Goal: Task Accomplishment & Management: Use online tool/utility

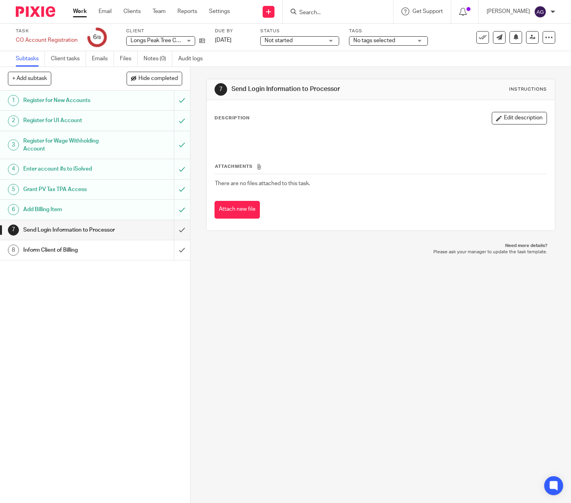
click at [334, 13] on input "Search" at bounding box center [333, 12] width 71 height 7
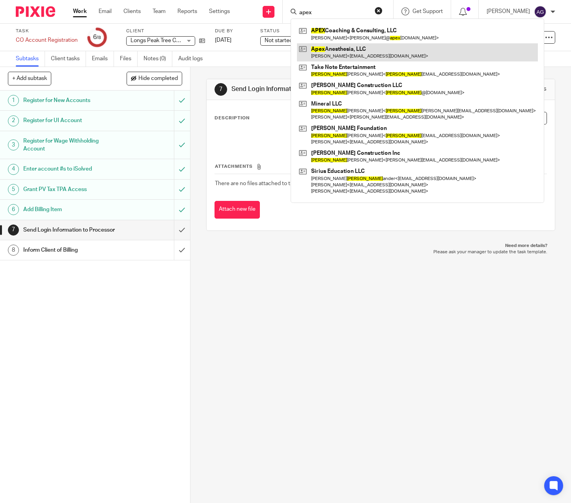
type input "apex"
click at [314, 53] on link at bounding box center [417, 52] width 241 height 18
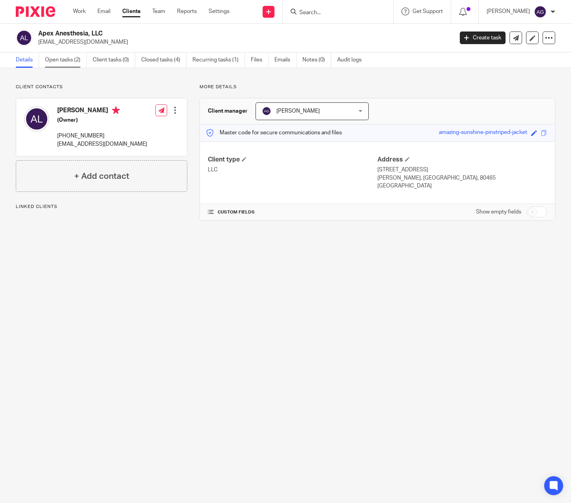
click at [67, 59] on link "Open tasks (2)" at bounding box center [66, 59] width 42 height 15
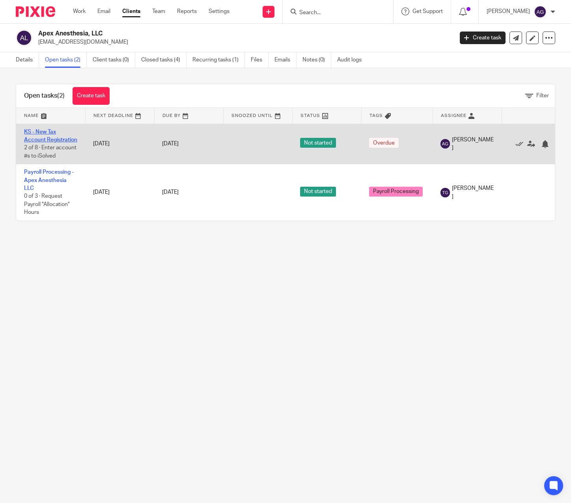
click at [46, 143] on link "KS - New Tax Account Registration" at bounding box center [50, 135] width 53 height 13
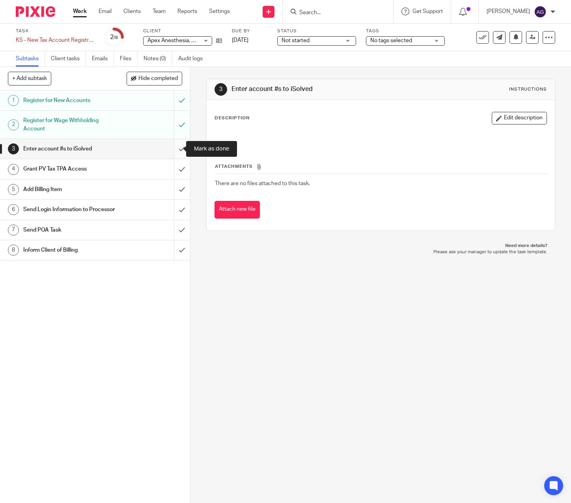
click at [173, 147] on input "submit" at bounding box center [95, 149] width 190 height 20
